Goal: Task Accomplishment & Management: Use online tool/utility

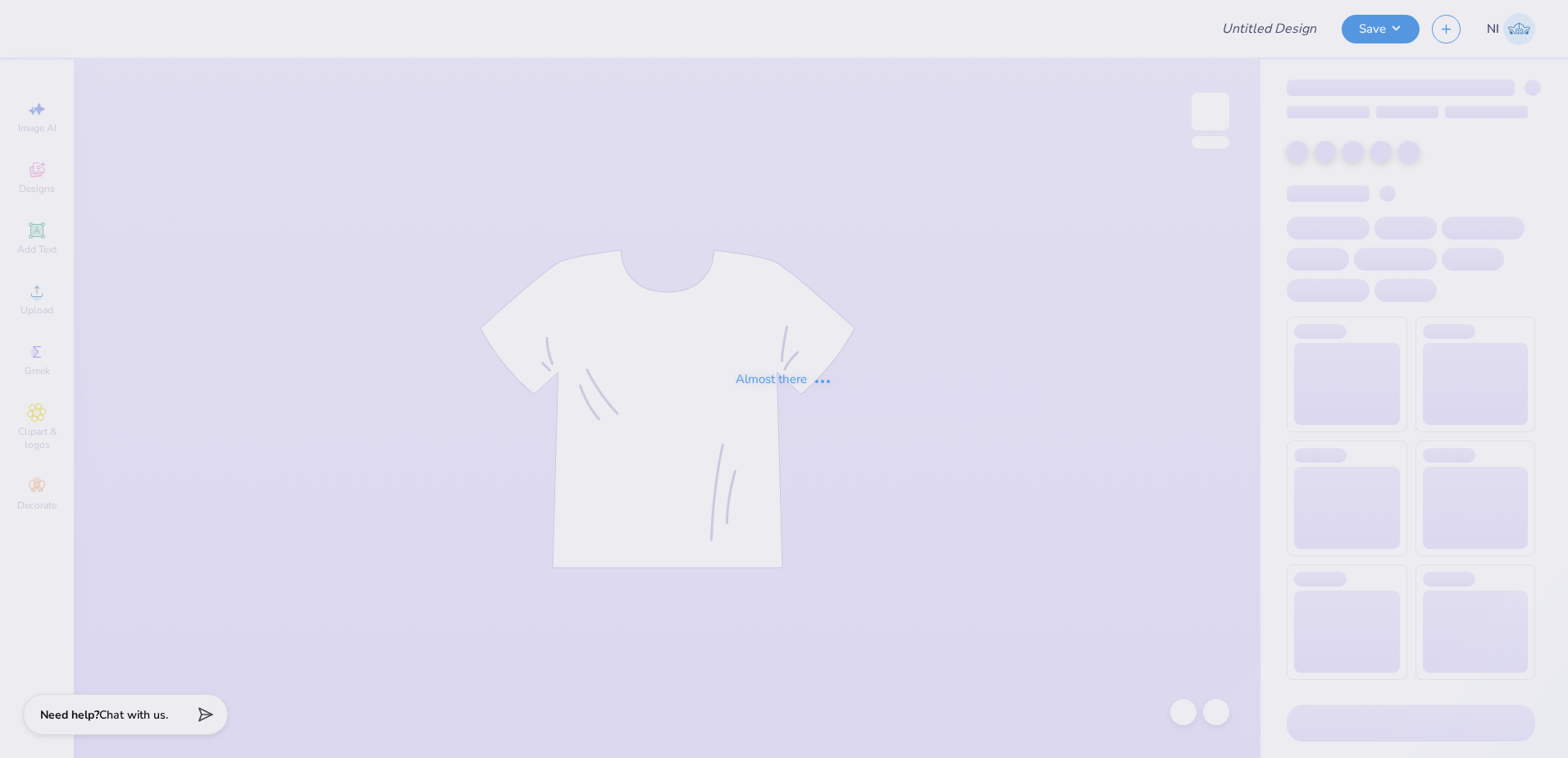
type input "Iris Hunt : Washington State University"
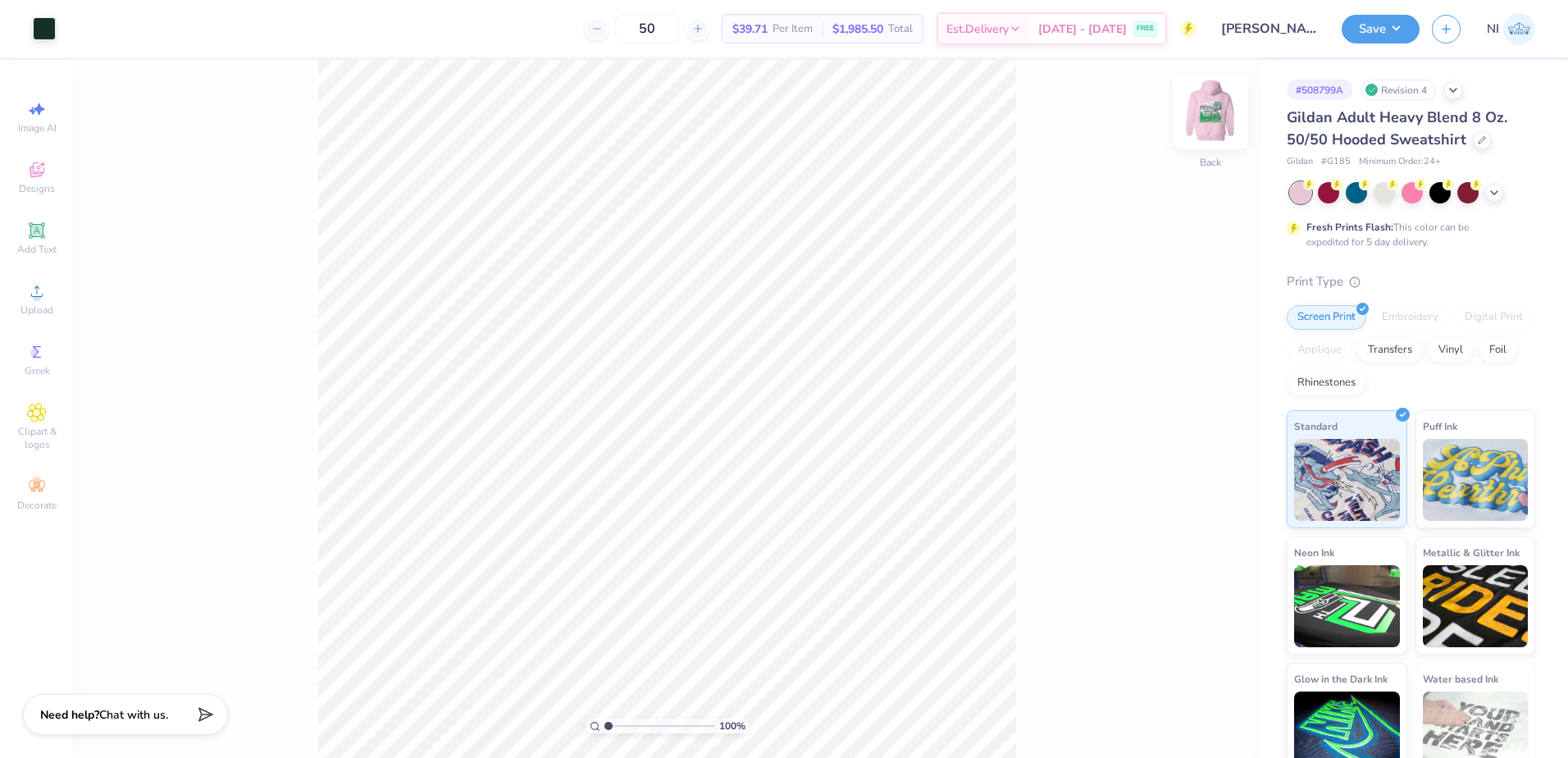
click at [1206, 102] on img at bounding box center [1210, 112] width 66 height 66
type input "6.69225330157203"
type input "0.68"
type input "1.13"
type input "13.71"
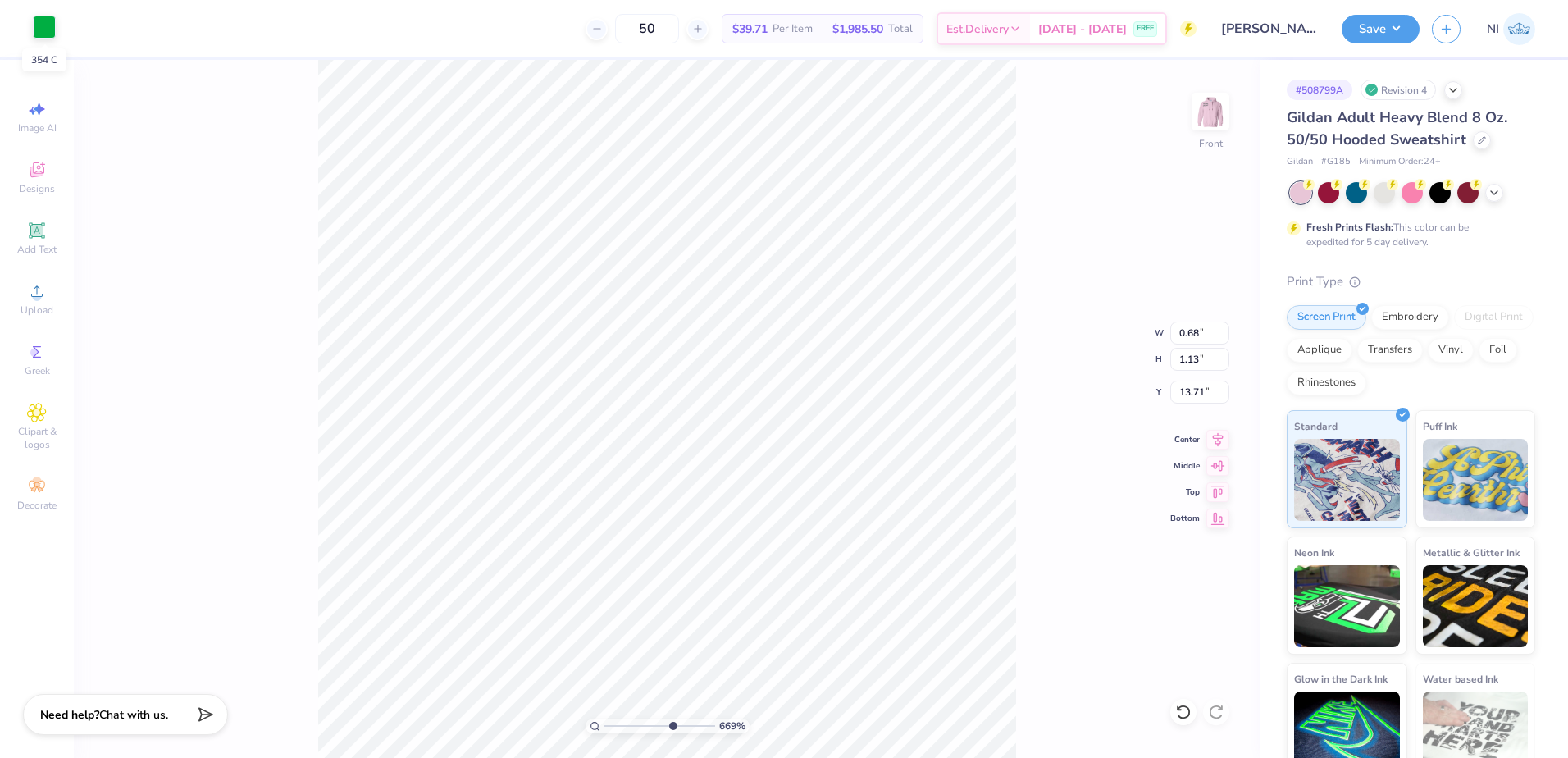
click at [44, 19] on div at bounding box center [44, 28] width 23 height 23
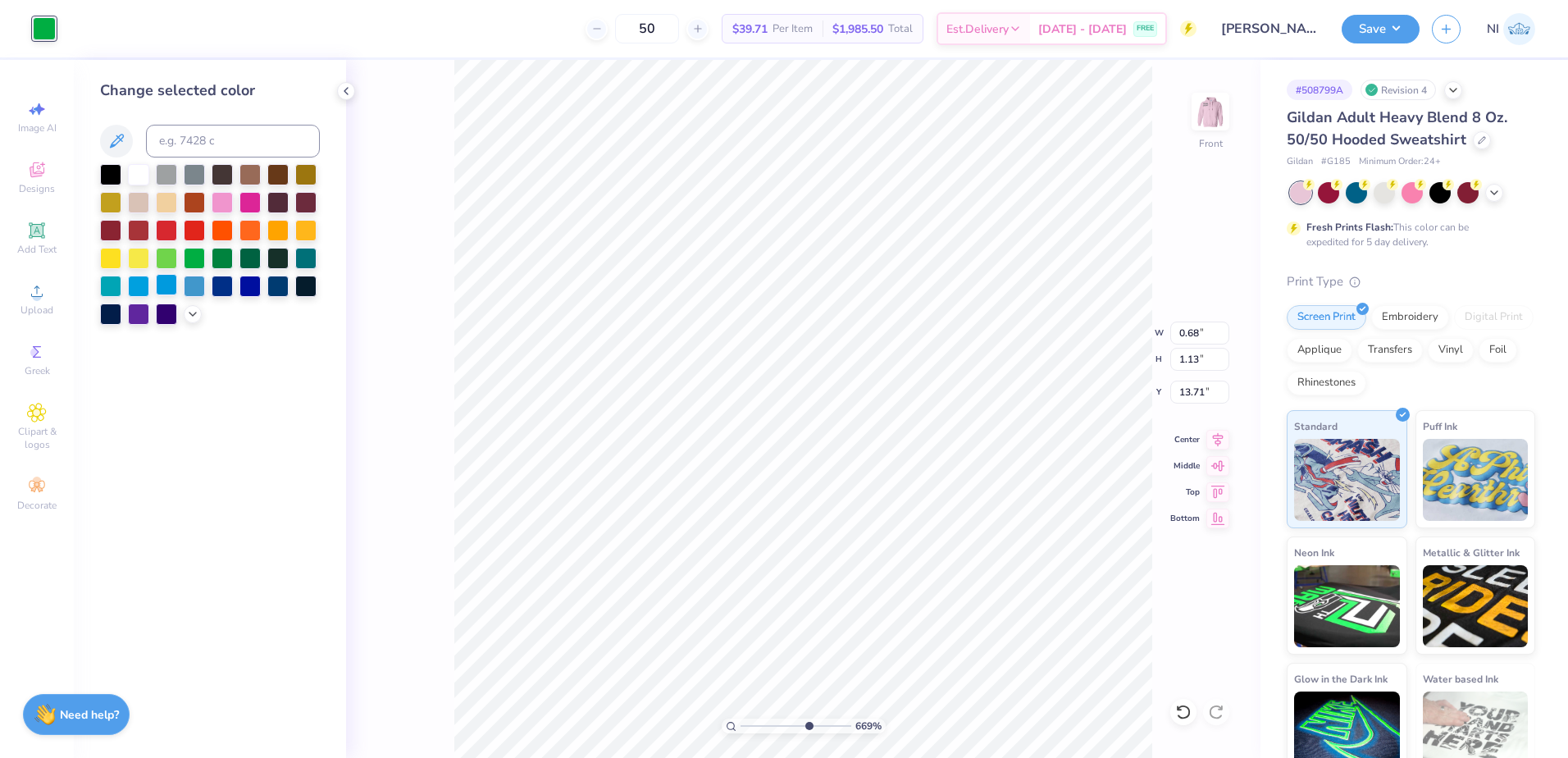
click at [165, 281] on div at bounding box center [166, 285] width 21 height 21
click at [204, 287] on div at bounding box center [195, 285] width 21 height 21
click at [190, 313] on icon at bounding box center [192, 312] width 13 height 13
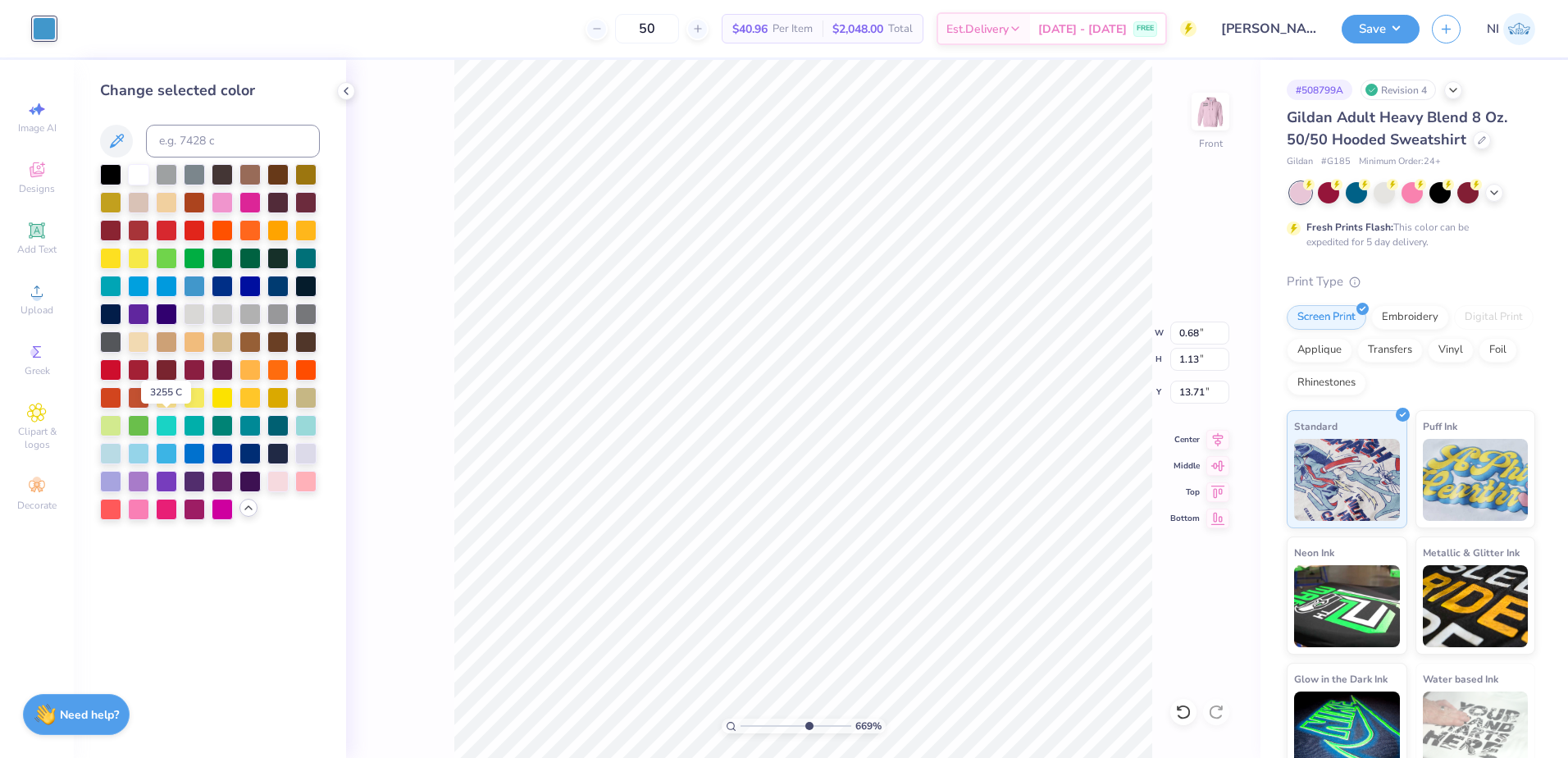
drag, startPoint x: 171, startPoint y: 428, endPoint x: 290, endPoint y: 425, distance: 119.0
click at [170, 428] on div at bounding box center [166, 426] width 21 height 21
click at [305, 428] on div at bounding box center [306, 424] width 21 height 21
click at [112, 449] on div at bounding box center [110, 452] width 21 height 21
click at [136, 451] on div at bounding box center [139, 452] width 21 height 21
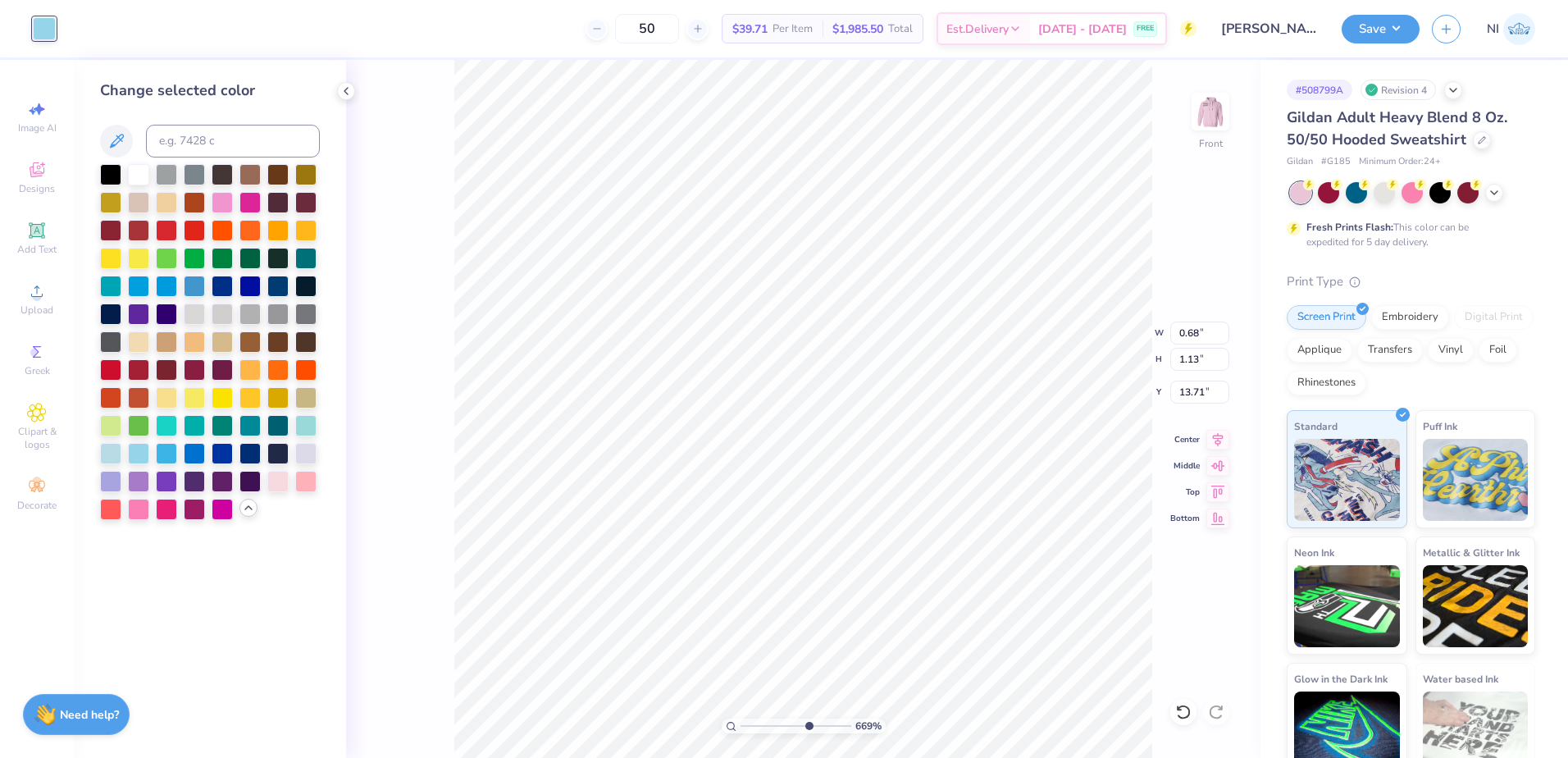
type input "6.69225330157203"
type input "0.70"
type input "0.17"
type input "14.71"
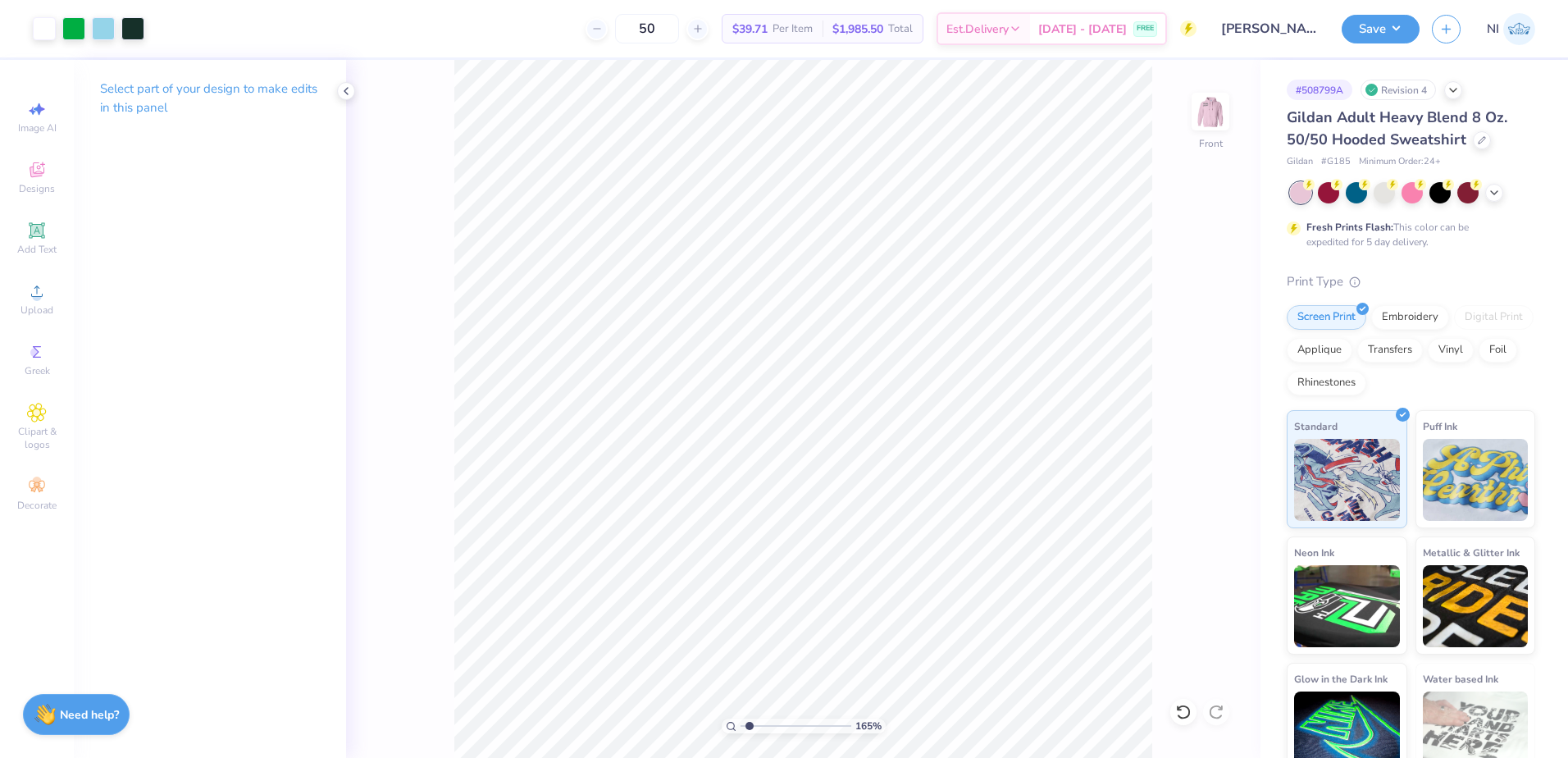
type input "1.35006143669128"
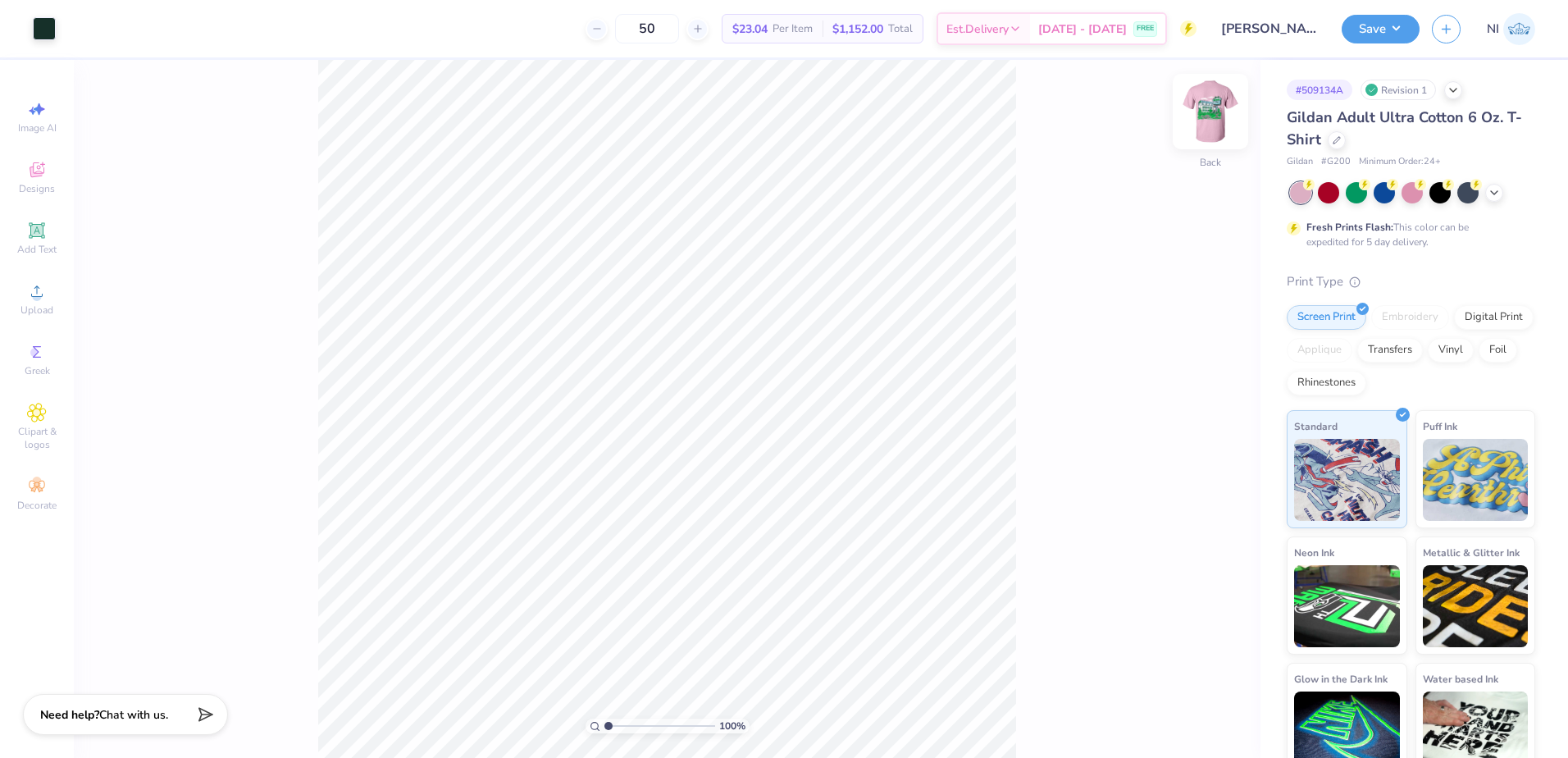
click at [1218, 124] on img at bounding box center [1210, 112] width 66 height 66
type input "6.05509823375817"
type input "9.68"
type input "8.39"
type input "6.55"
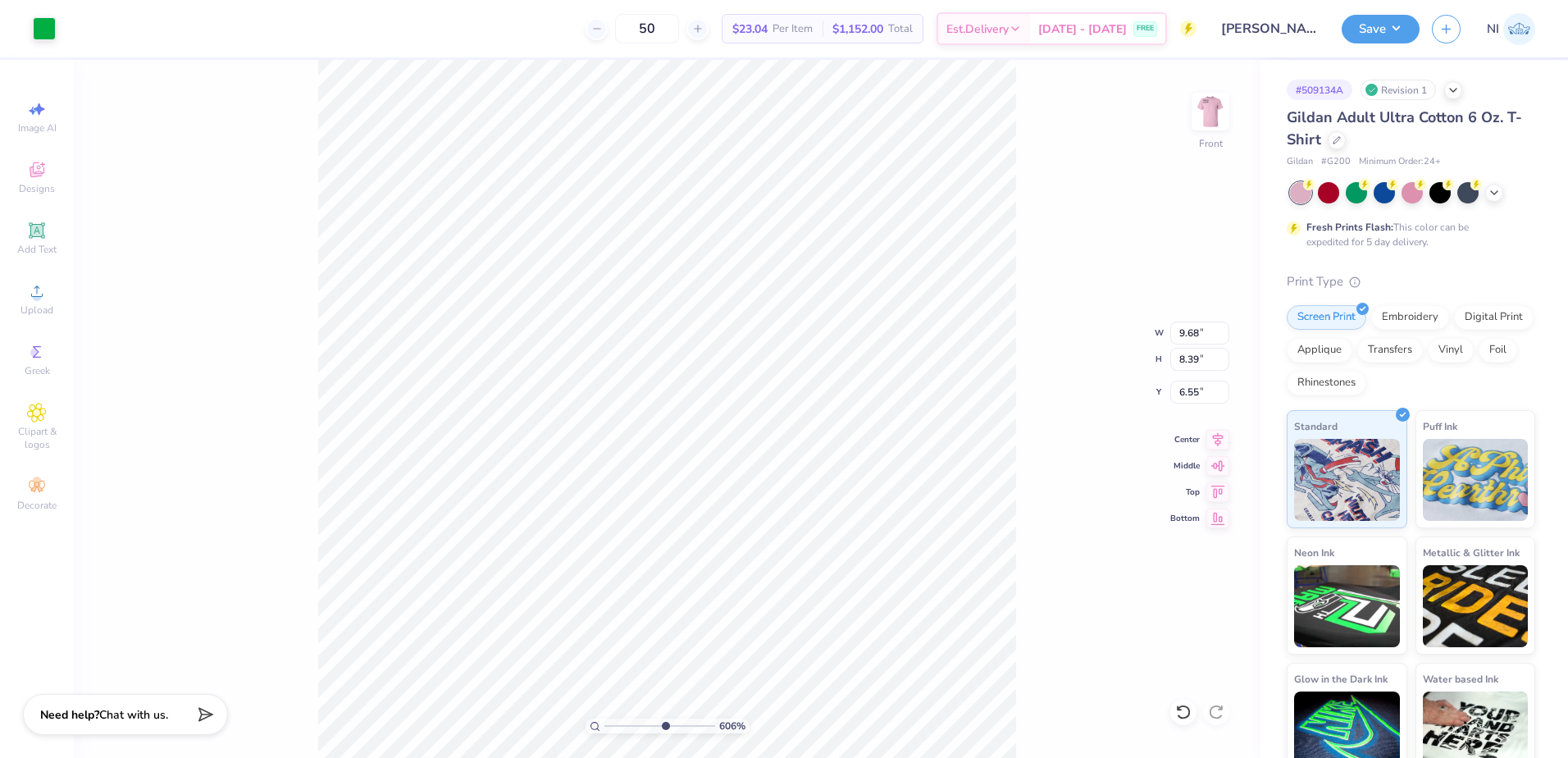
type input "6.05509823375817"
type input "6.53"
type input "6.05509823375817"
type input "6.63"
type input "6.05509823375817"
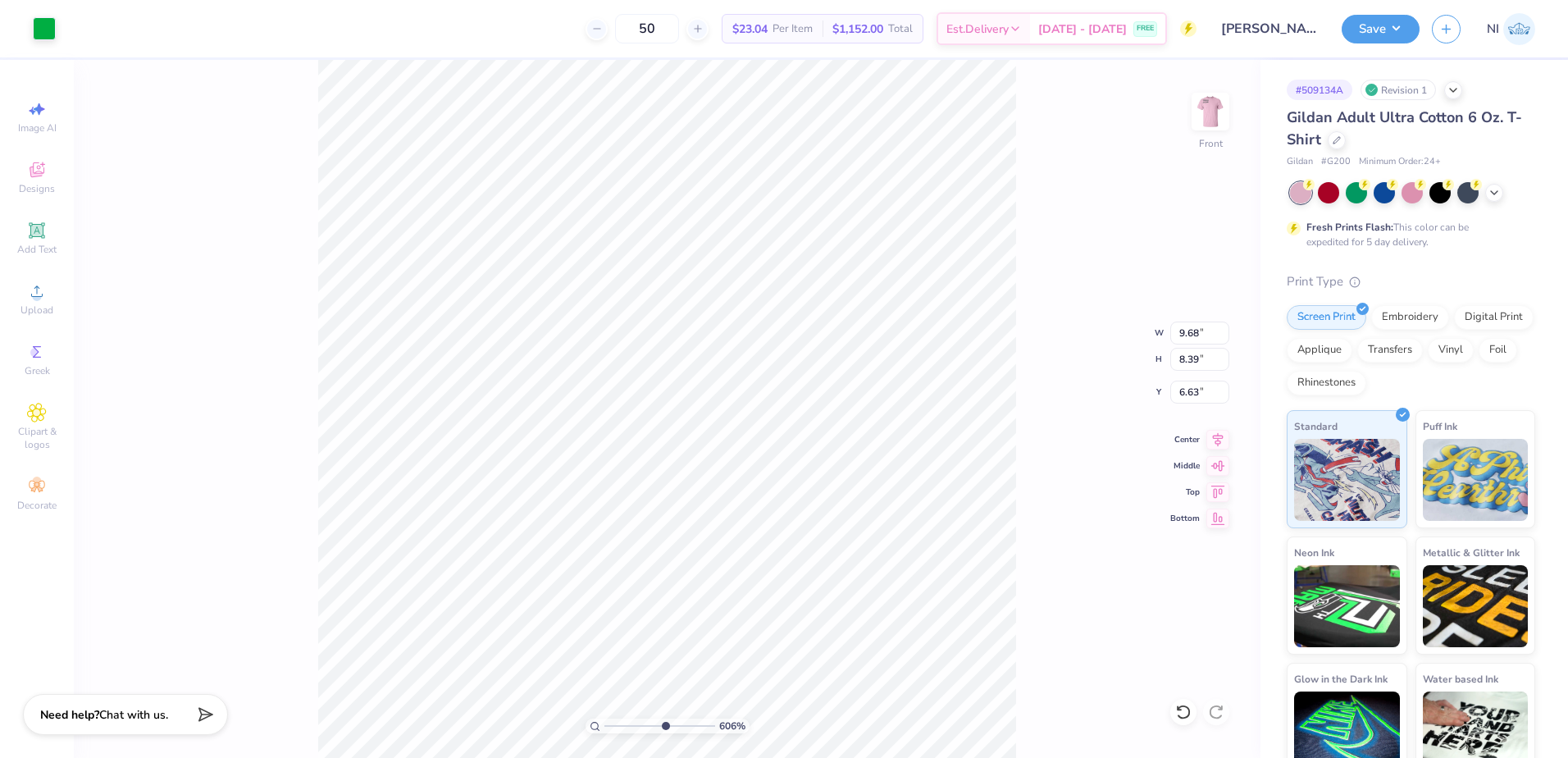
type input "6.53"
type input "6.05509823375817"
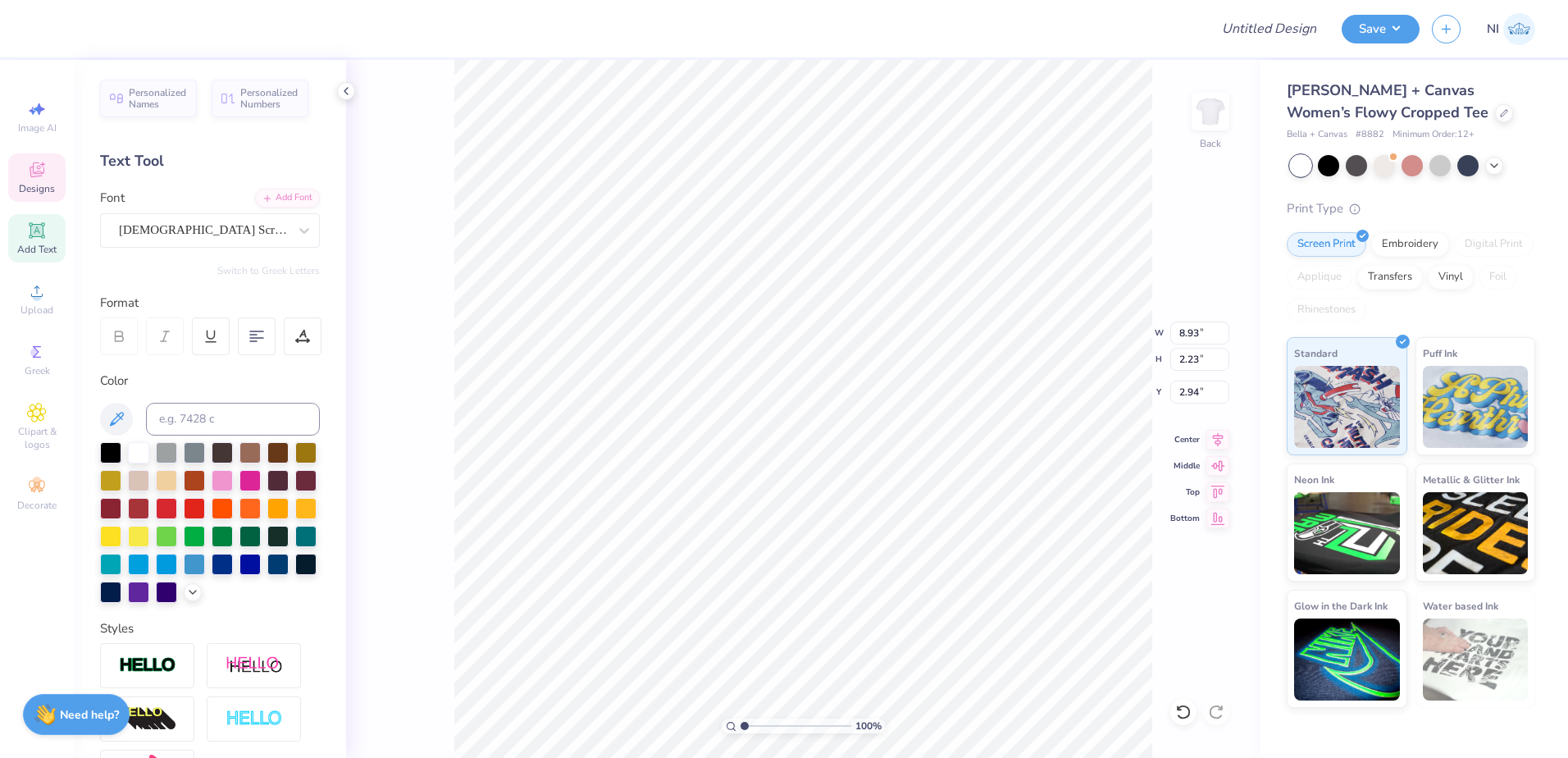
scroll to position [14, 4]
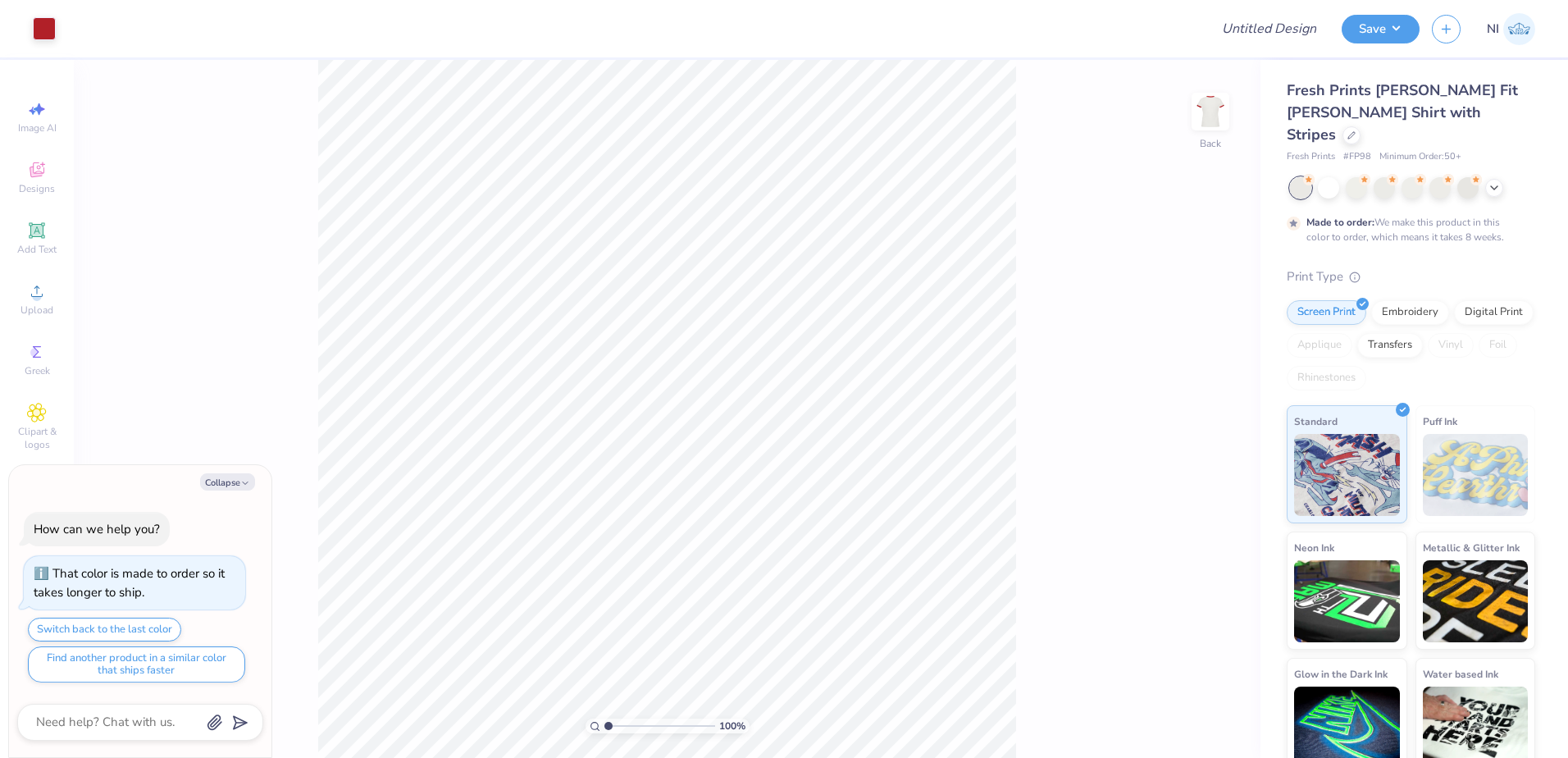
type textarea "x"
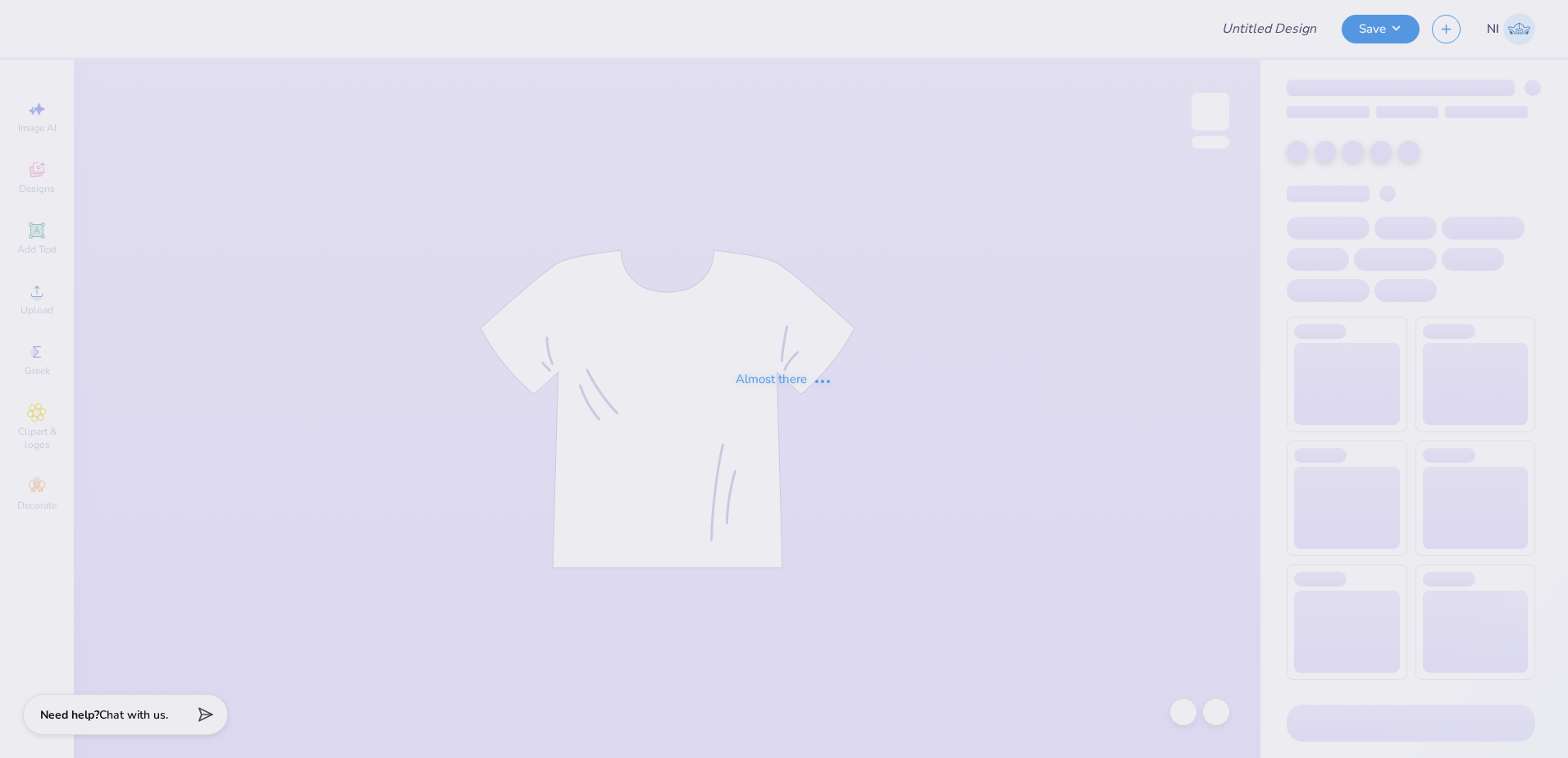
type input "[PERSON_NAME] : [GEOGRAPHIC_DATA]"
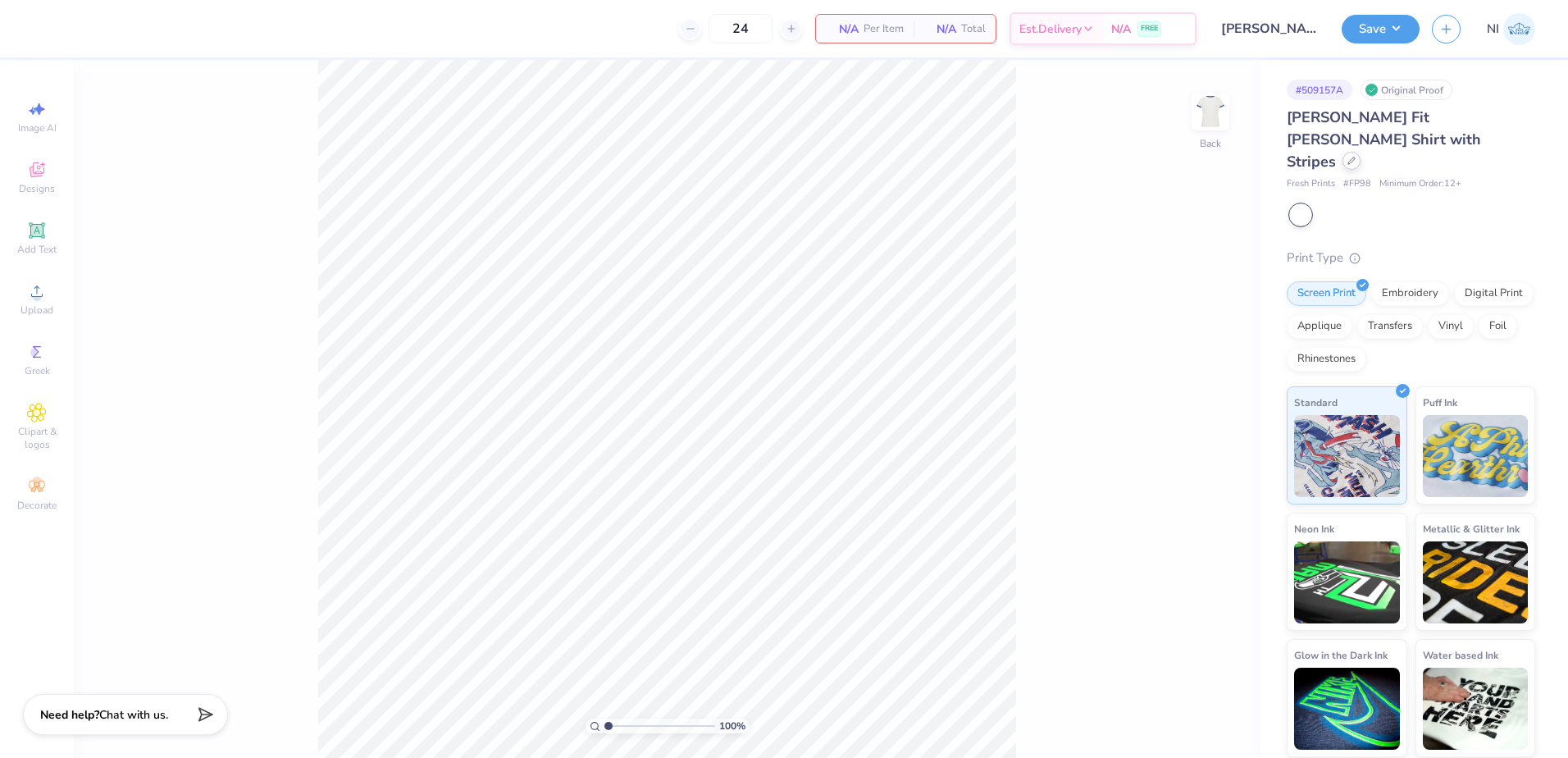
click at [1351, 157] on icon at bounding box center [1351, 160] width 8 height 8
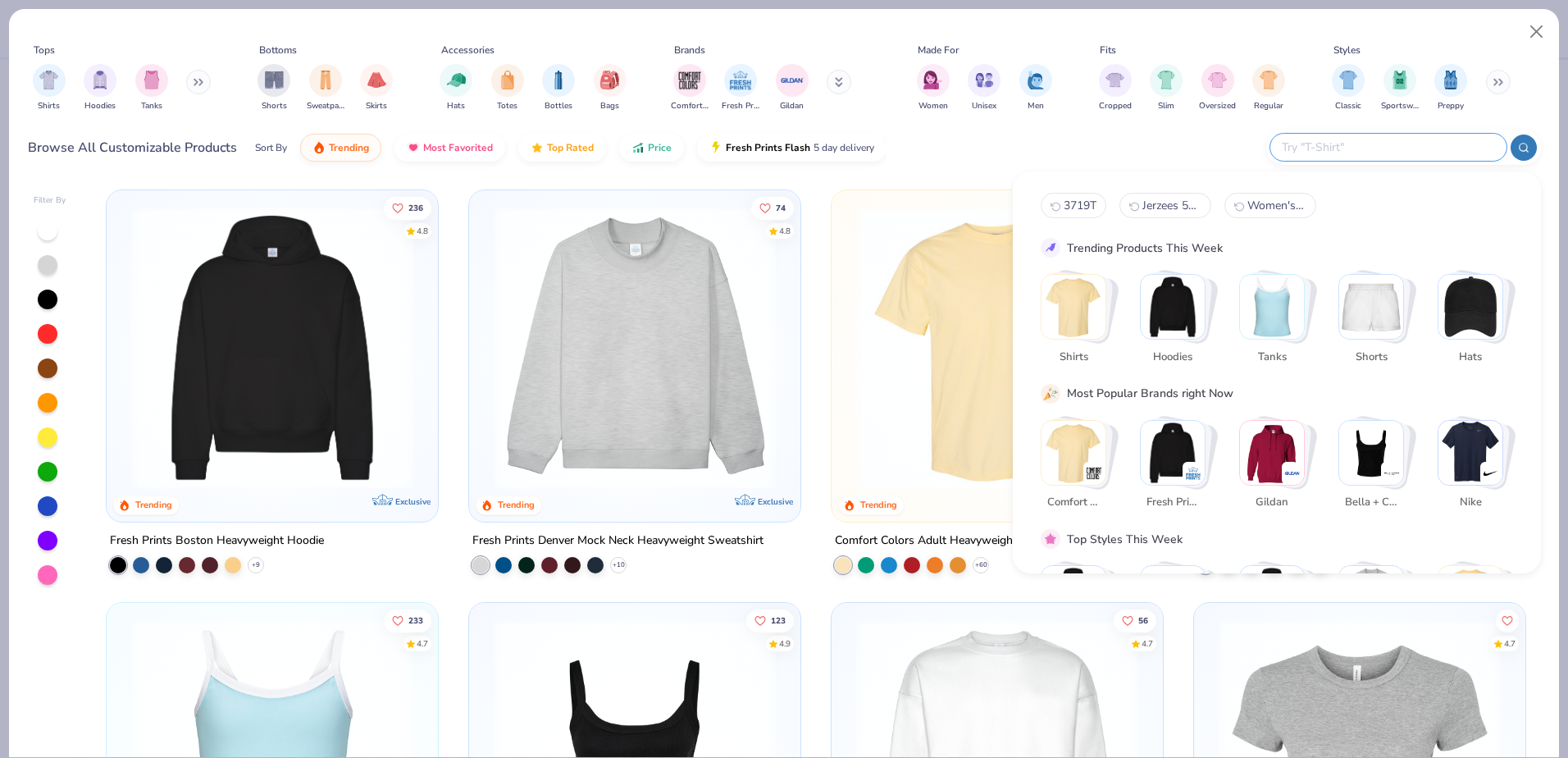
click at [1388, 142] on input "text" at bounding box center [1387, 147] width 215 height 19
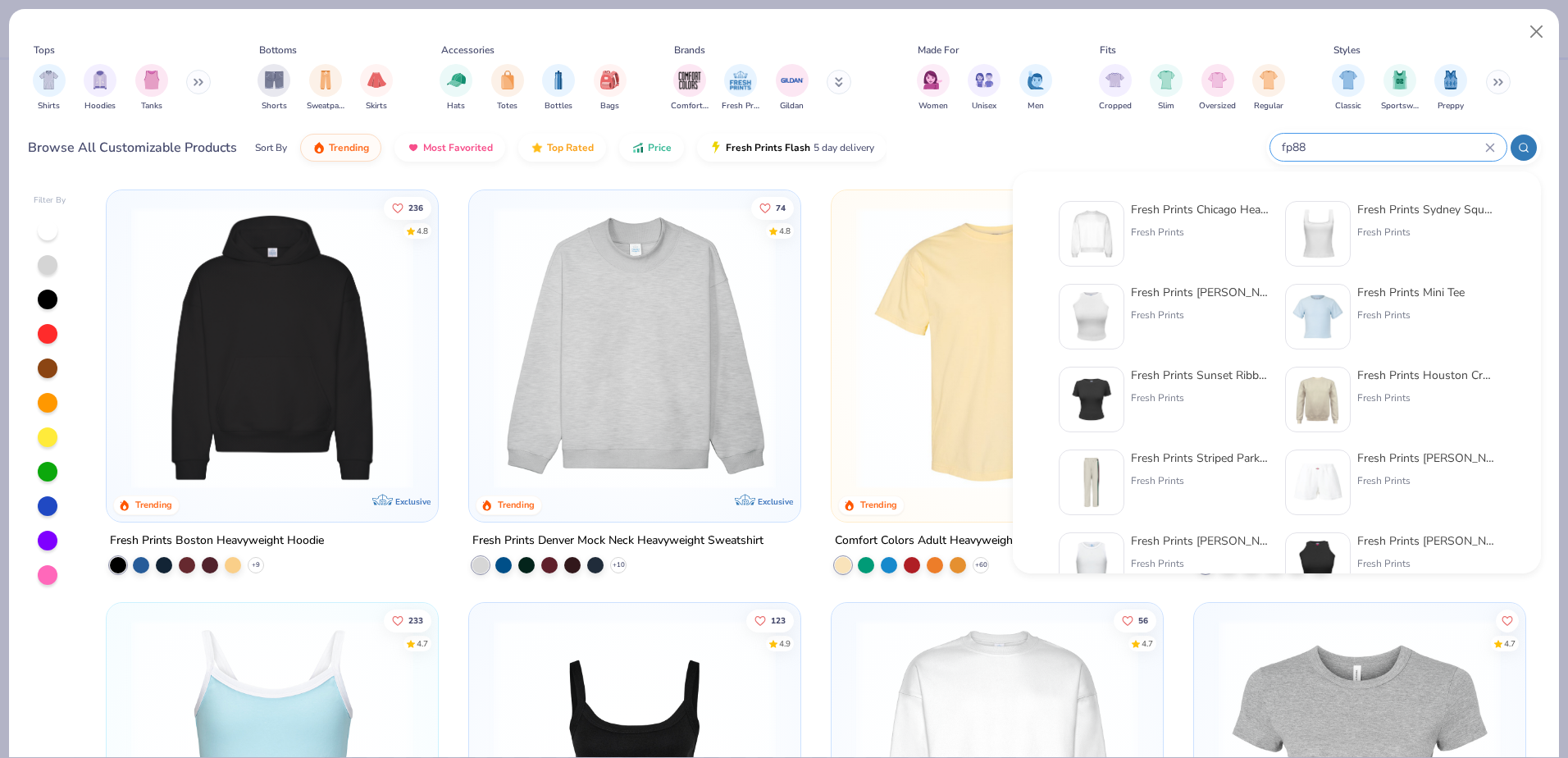
click at [1522, 147] on icon at bounding box center [1524, 148] width 12 height 12
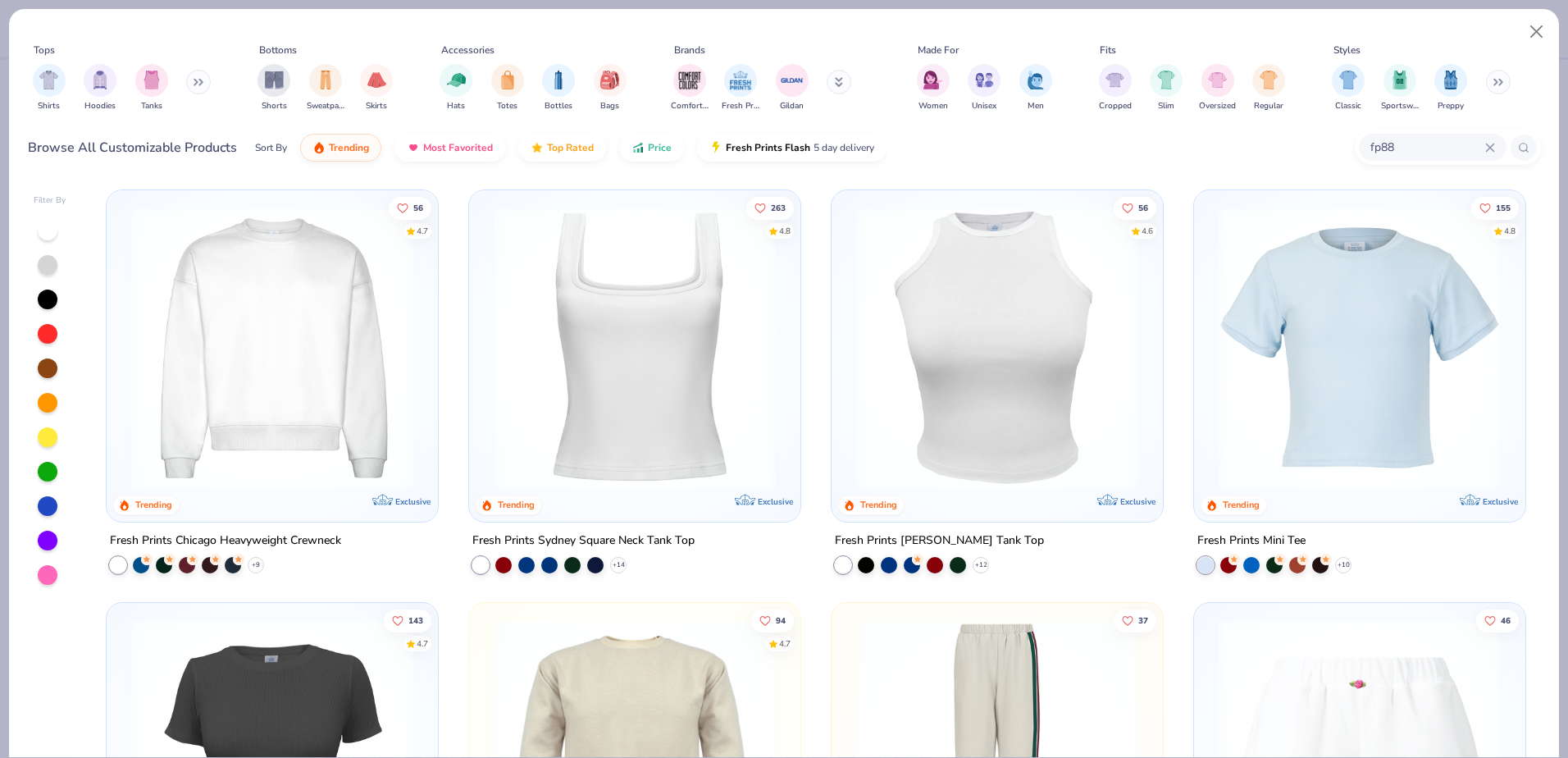
type input "fp88"
click at [219, 350] on img at bounding box center [272, 347] width 299 height 282
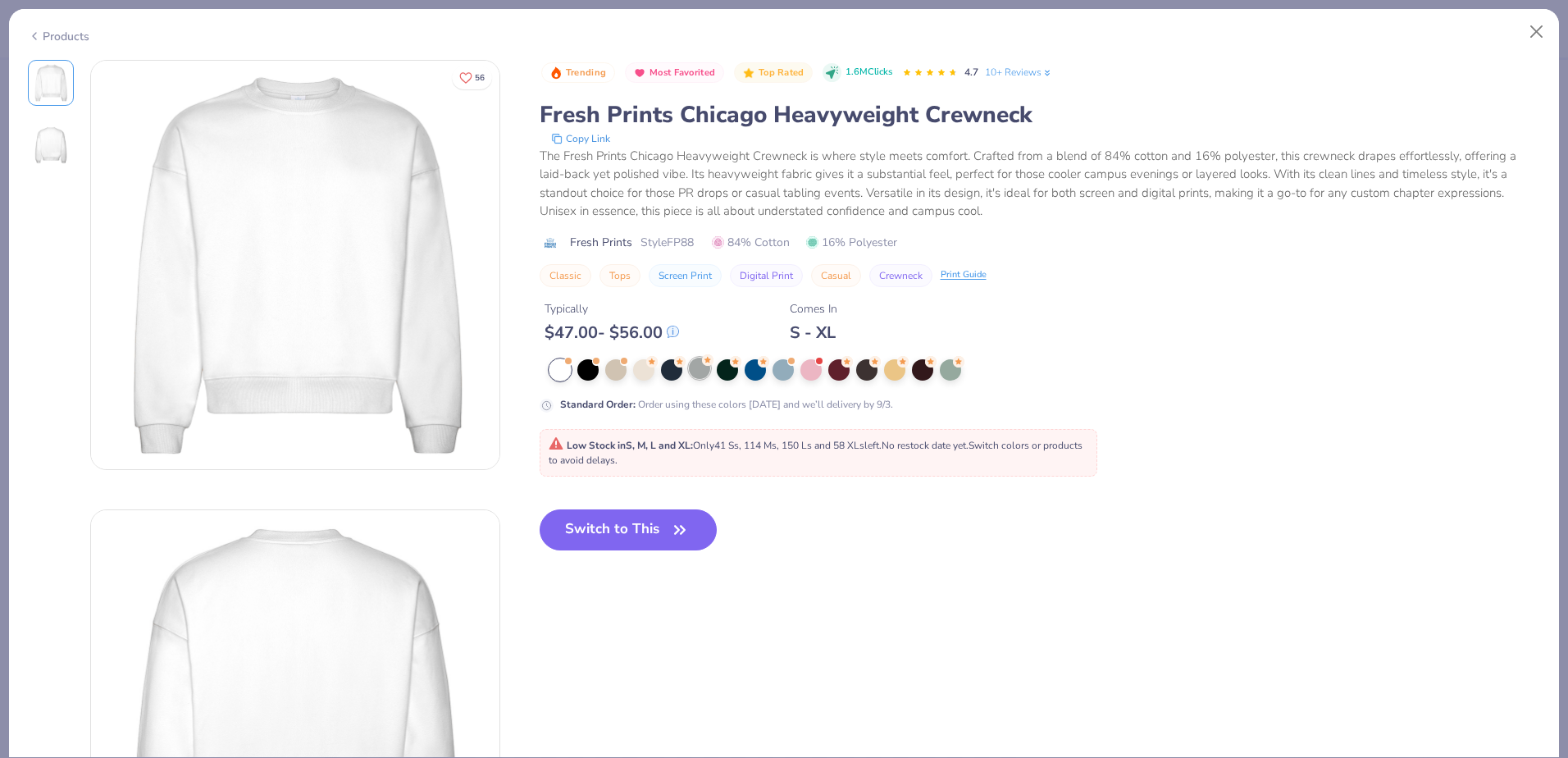
click at [704, 372] on div at bounding box center [700, 368] width 21 height 21
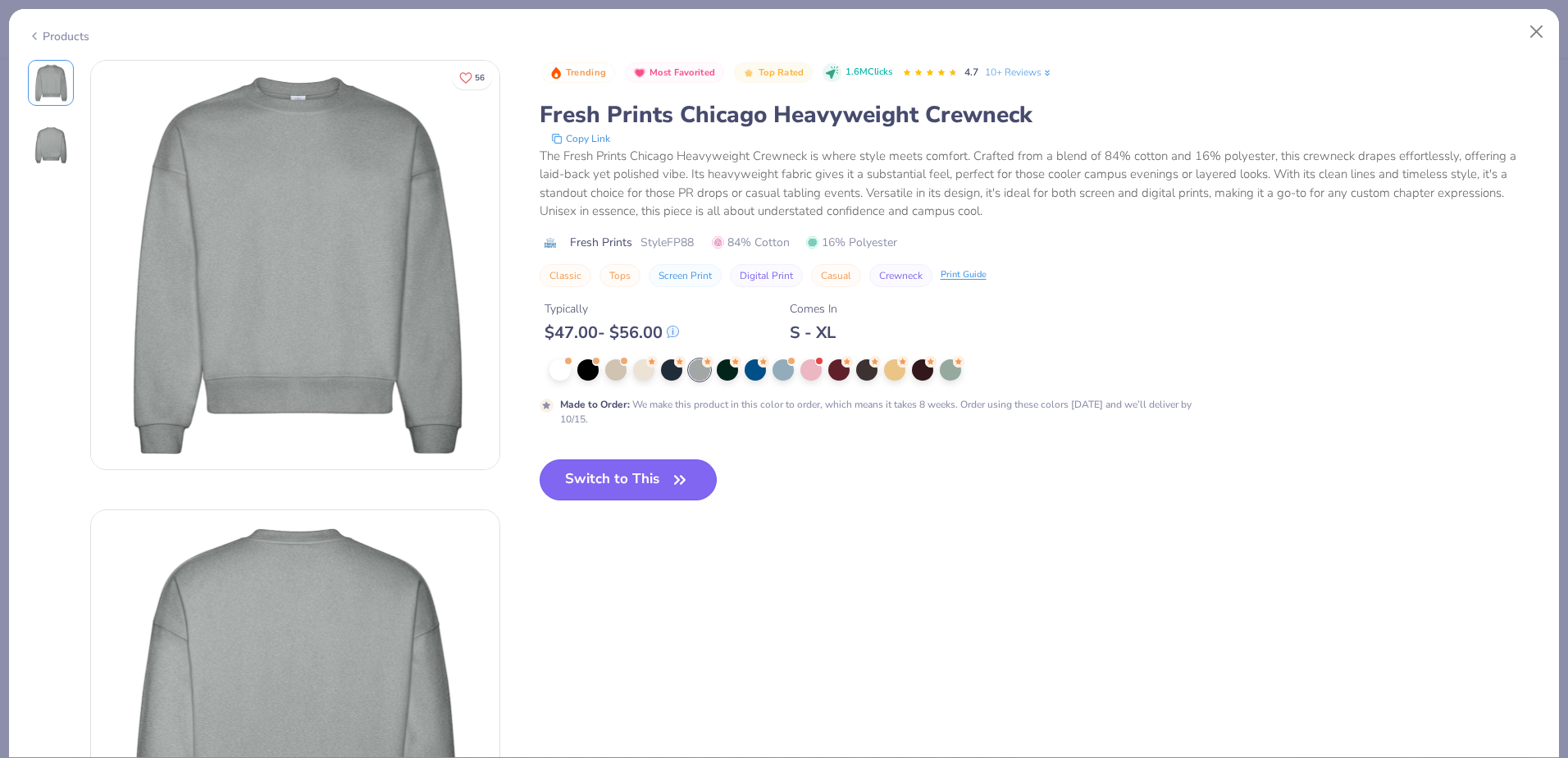
click at [685, 480] on icon "button" at bounding box center [679, 480] width 10 height 7
type input "50"
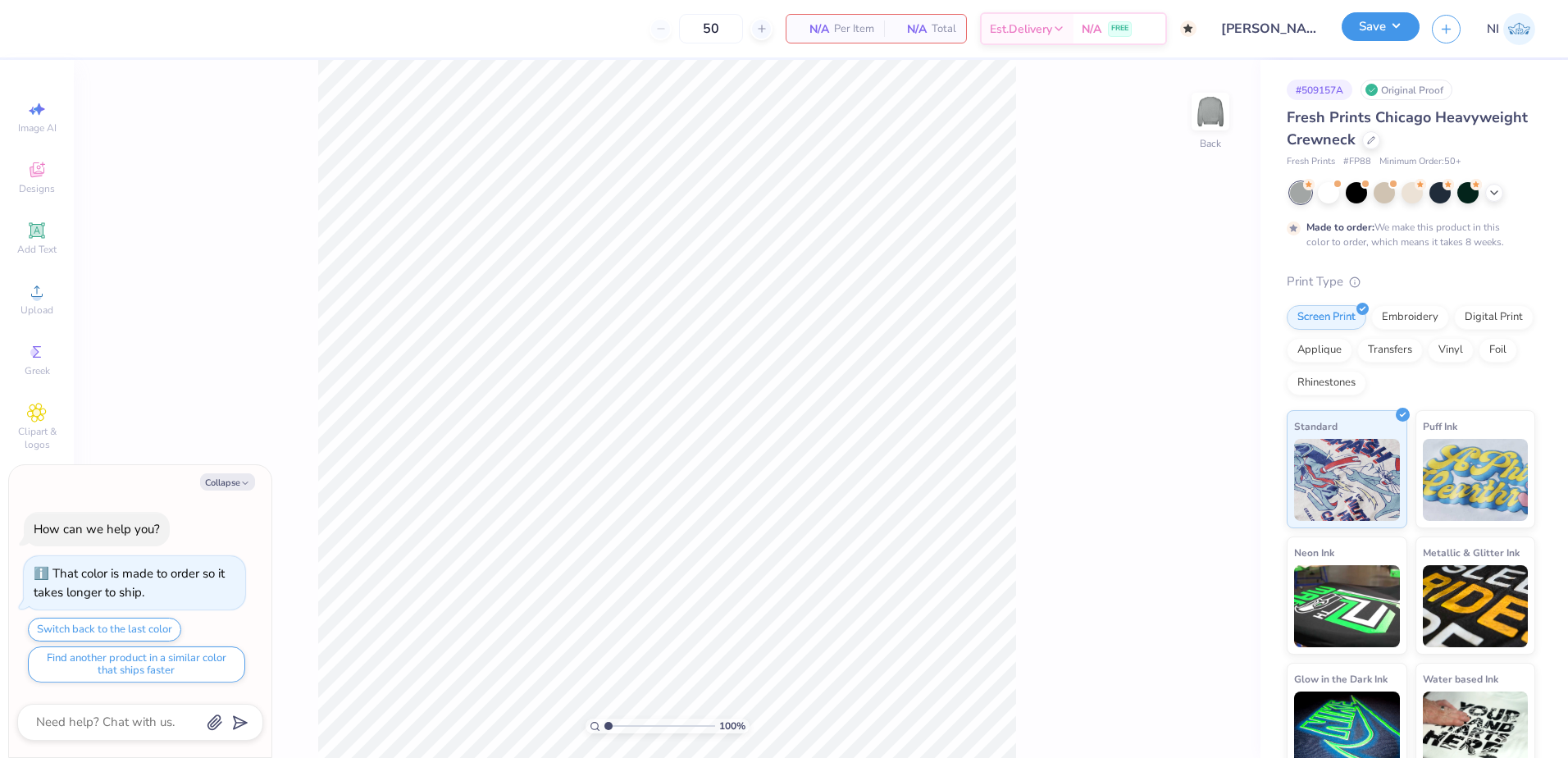
click at [1376, 28] on button "Save" at bounding box center [1381, 27] width 78 height 28
click at [1090, 192] on div "100 % Back" at bounding box center [667, 408] width 1186 height 698
click at [1401, 35] on button "Save" at bounding box center [1381, 27] width 78 height 28
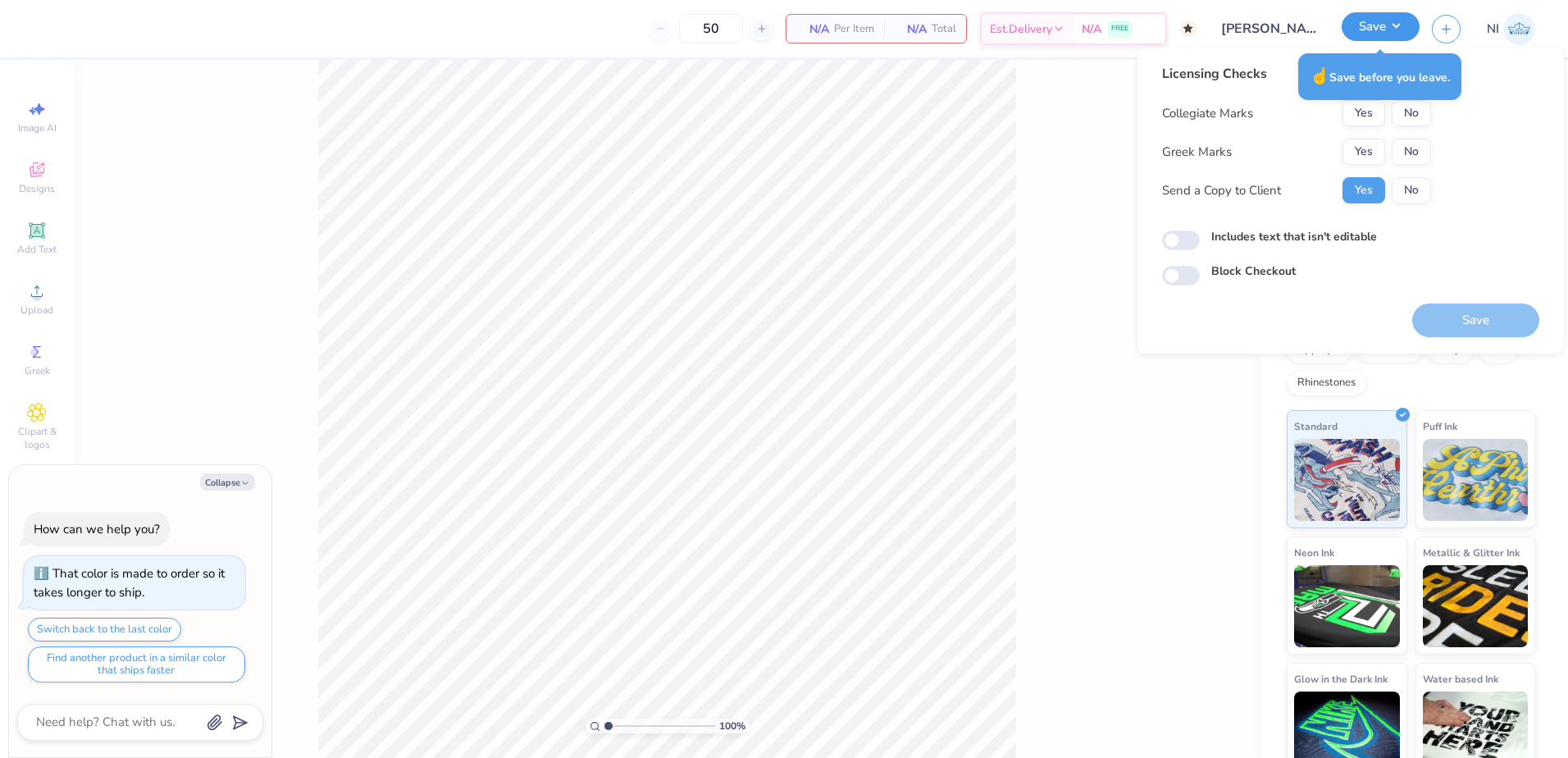
drag, startPoint x: 1393, startPoint y: 31, endPoint x: 1365, endPoint y: 21, distance: 29.7
click at [1392, 31] on button "Save" at bounding box center [1381, 27] width 78 height 28
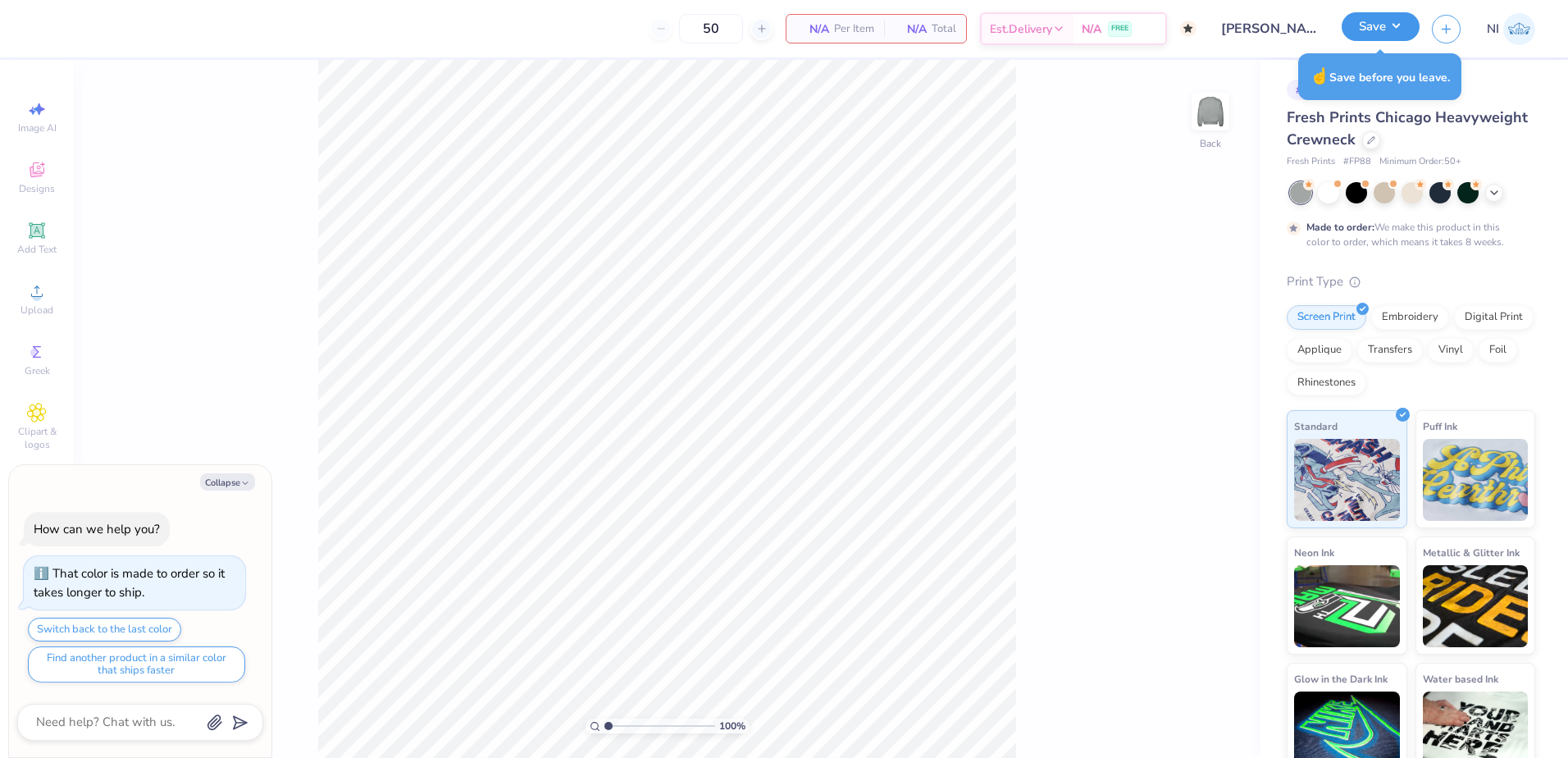
click at [1357, 19] on button "Save" at bounding box center [1381, 27] width 78 height 28
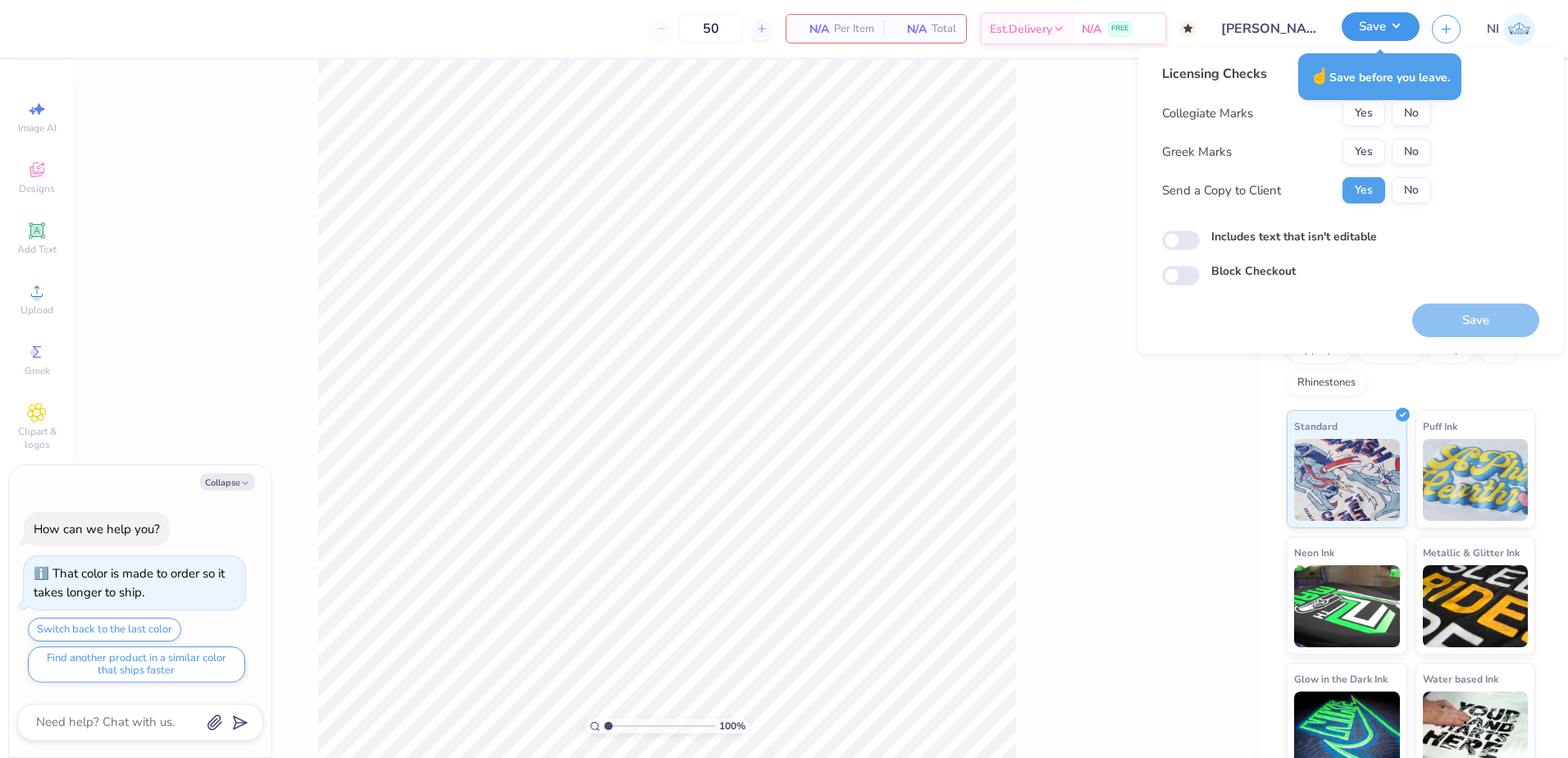
click at [1355, 19] on button "Save" at bounding box center [1381, 27] width 78 height 28
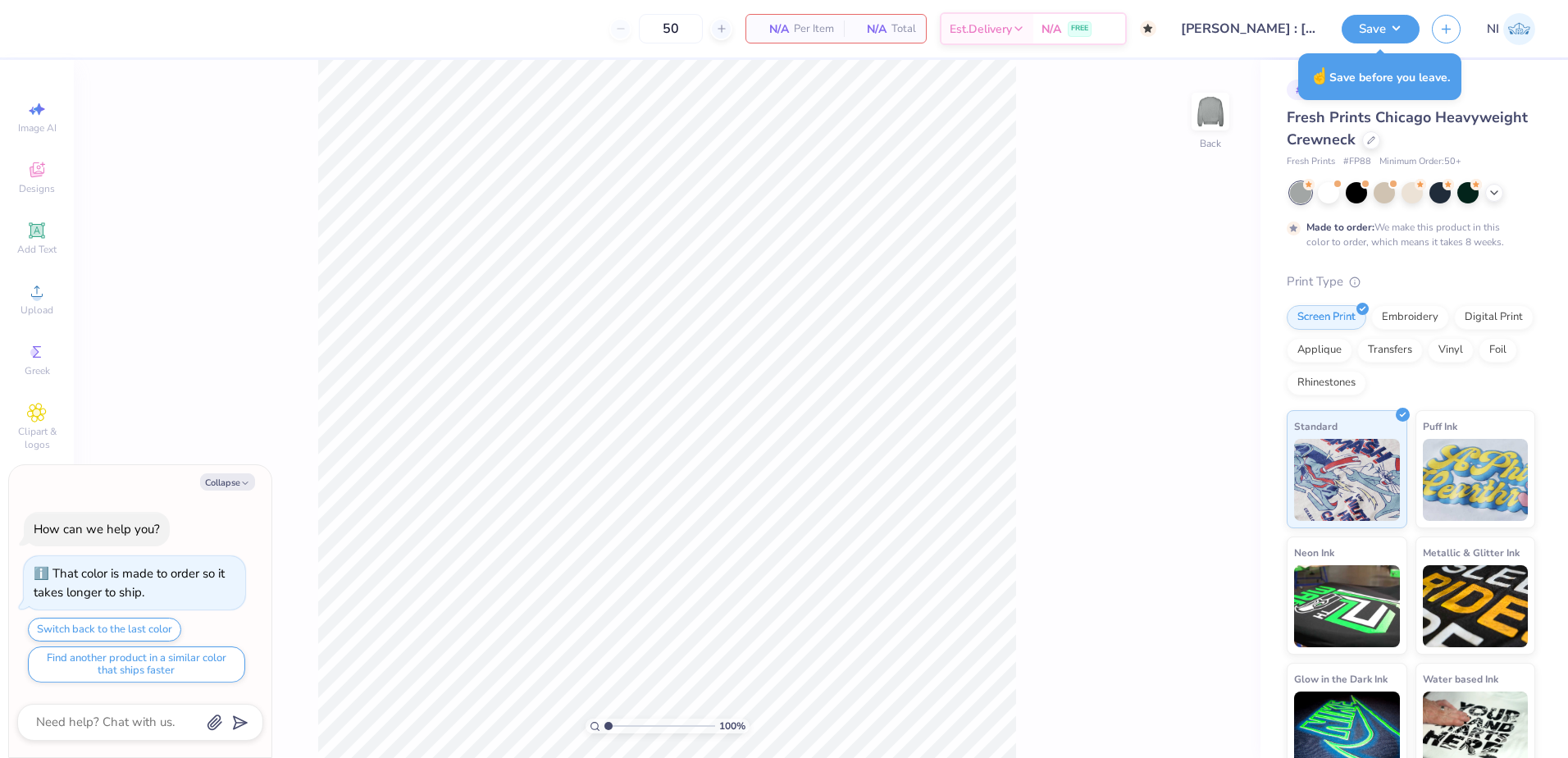
click at [1311, 28] on input "[PERSON_NAME] : [GEOGRAPHIC_DATA]" at bounding box center [1249, 28] width 161 height 33
click at [1265, 30] on input "[PERSON_NAME] : [GEOGRAPHIC_DATA]" at bounding box center [1249, 28] width 161 height 33
click at [1078, 200] on div "100 % Back" at bounding box center [667, 408] width 1186 height 698
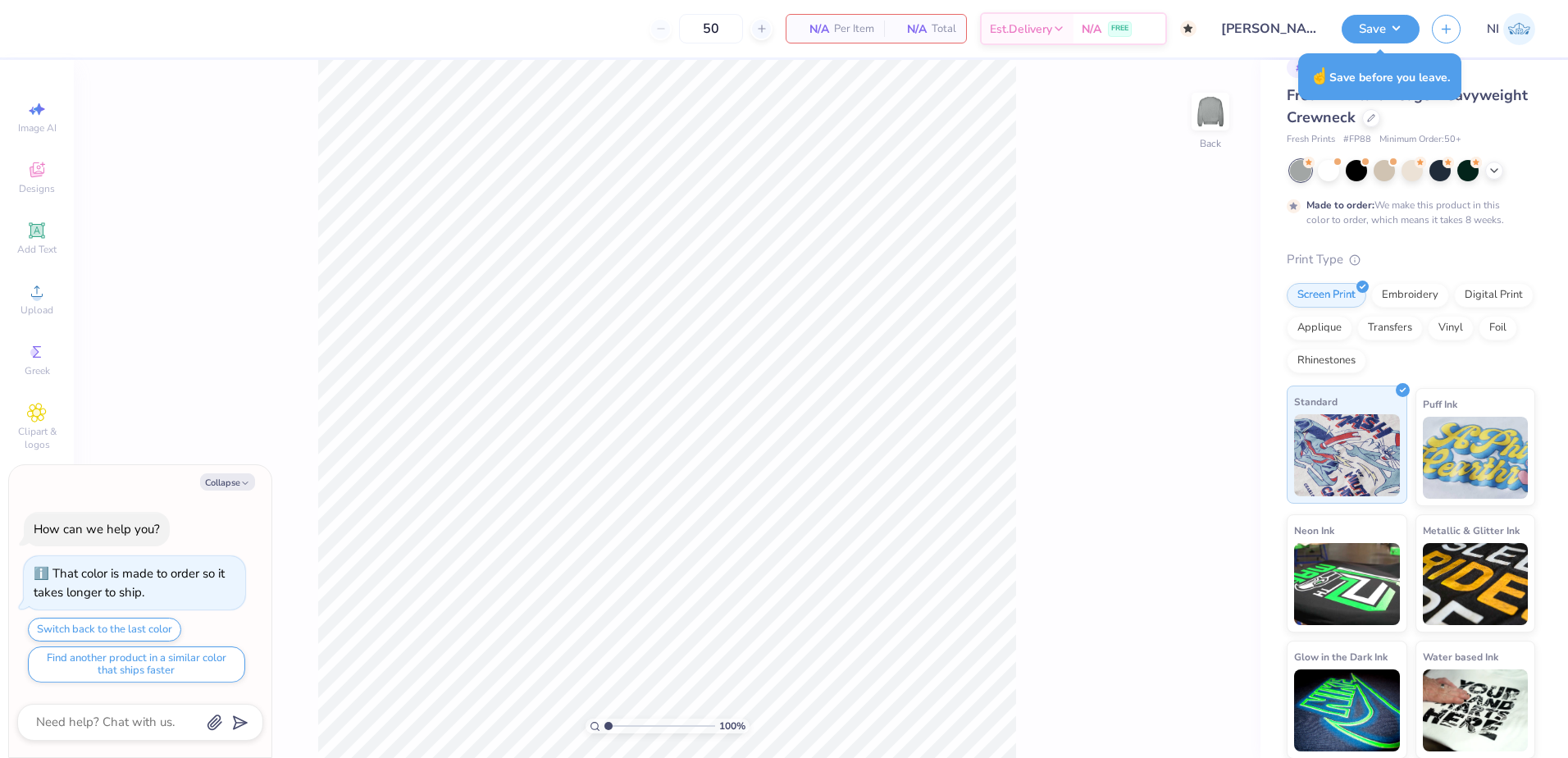
scroll to position [23, 0]
type textarea "x"
